Goal: Information Seeking & Learning: Learn about a topic

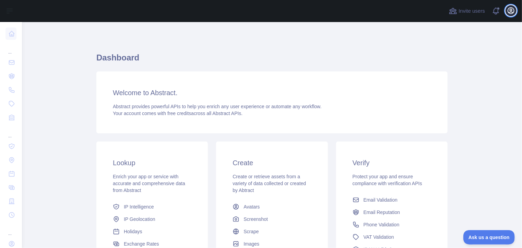
click at [512, 12] on icon "button" at bounding box center [511, 11] width 6 height 6
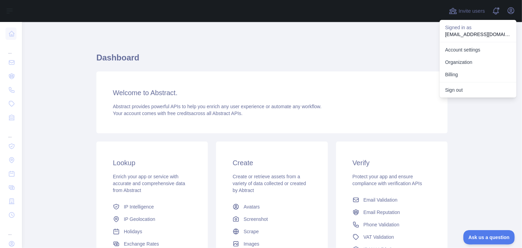
click at [324, 53] on h1 "Dashboard" at bounding box center [271, 60] width 351 height 16
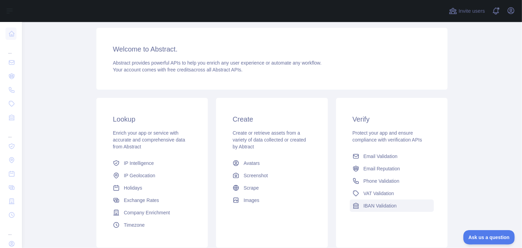
scroll to position [94, 0]
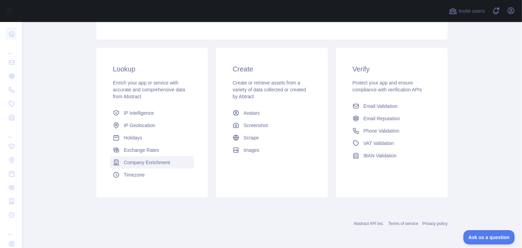
click at [145, 163] on span "Company Enrichment" at bounding box center [147, 162] width 46 height 7
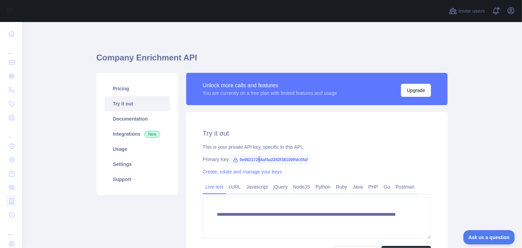
click at [257, 159] on span "0e98217294af4a2282f38109ffdc0faf" at bounding box center [270, 159] width 80 height 10
click at [258, 158] on span "0e98217294af4a2282f38109ffdc0faf" at bounding box center [270, 159] width 80 height 10
drag, startPoint x: 237, startPoint y: 160, endPoint x: 307, endPoint y: 163, distance: 70.4
click at [307, 163] on span "0e98217294af4a2282f38109ffdc0faf" at bounding box center [270, 159] width 80 height 10
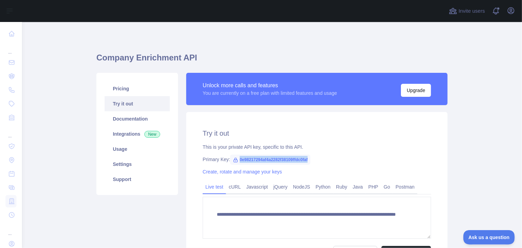
copy span "0e98217294af4a2282f38109ffdc0faf"
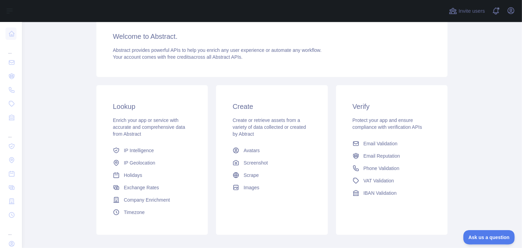
scroll to position [69, 0]
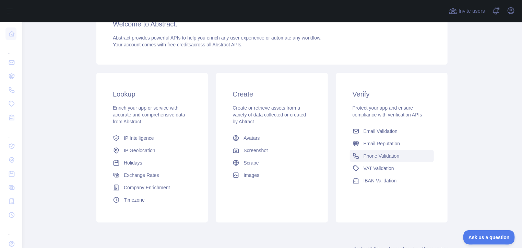
click at [378, 157] on span "Phone Validation" at bounding box center [382, 155] width 36 height 7
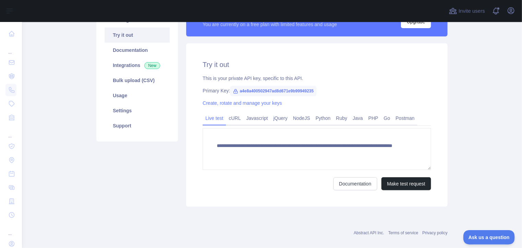
scroll to position [69, 0]
drag, startPoint x: 236, startPoint y: 91, endPoint x: 317, endPoint y: 94, distance: 81.4
click at [317, 94] on div "Primary Key: a4e8a400502947ad8d671e9b99949235" at bounding box center [317, 90] width 229 height 7
copy span "a4e8a400502947ad8d671e9b99949235"
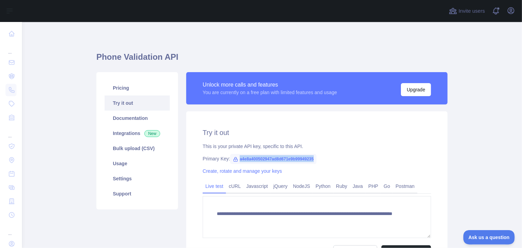
scroll to position [0, 0]
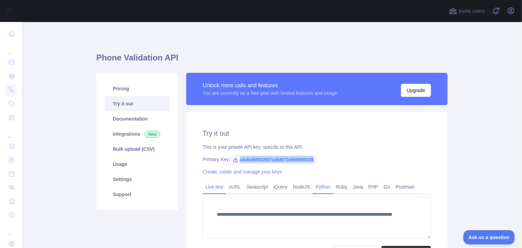
click at [322, 190] on link "Python" at bounding box center [323, 186] width 21 height 11
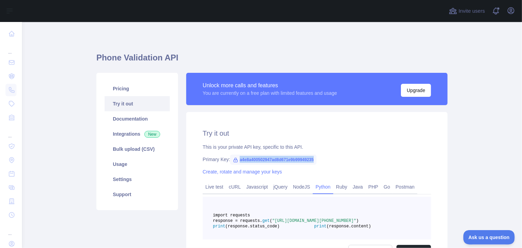
scroll to position [34, 0]
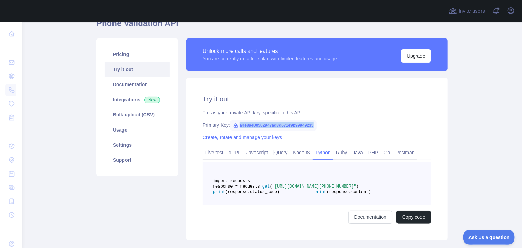
scroll to position [34, 0]
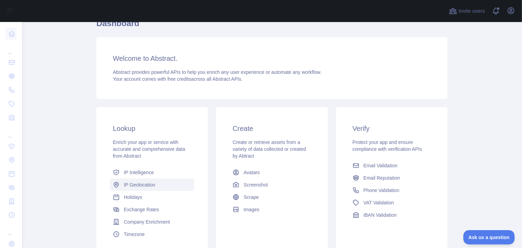
click at [139, 185] on span "IP Geolocation" at bounding box center [140, 184] width 32 height 7
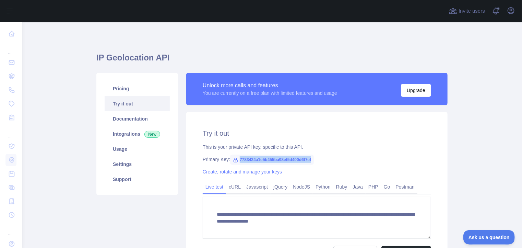
drag, startPoint x: 236, startPoint y: 158, endPoint x: 310, endPoint y: 161, distance: 74.2
click at [310, 161] on span "7783424a1e5b455ba98ef5d400d6f7ef" at bounding box center [272, 159] width 84 height 10
copy span "7783424a1e5b455ba98ef5d400d6f7ef"
